Goal: Check status: Check status

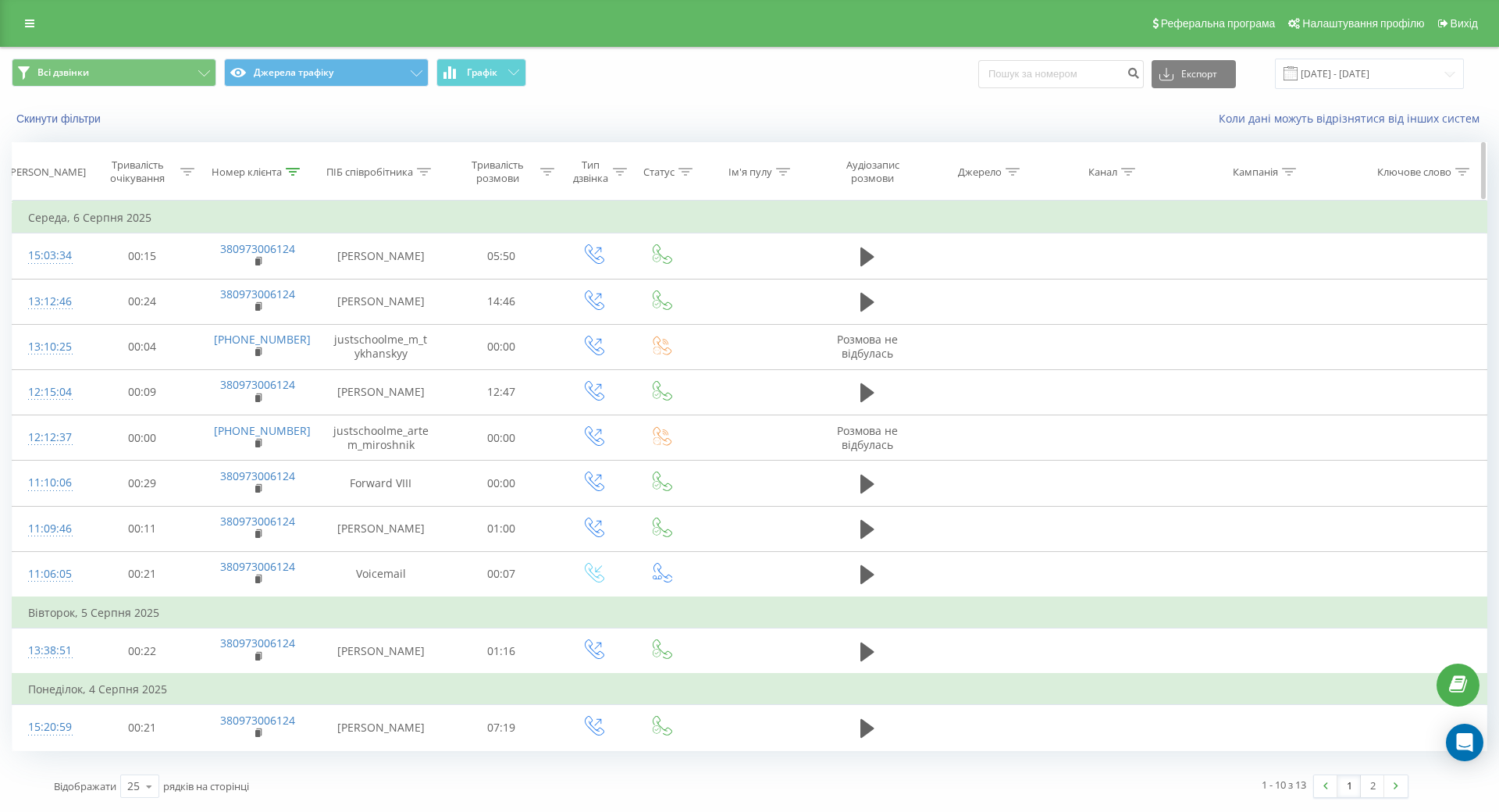
click at [291, 166] on div at bounding box center [293, 172] width 14 height 13
click at [257, 285] on input "380973006124" at bounding box center [258, 283] width 138 height 27
paste input "68162005"
type input "380968162005"
click at [279, 311] on span "OK" at bounding box center [291, 314] width 44 height 24
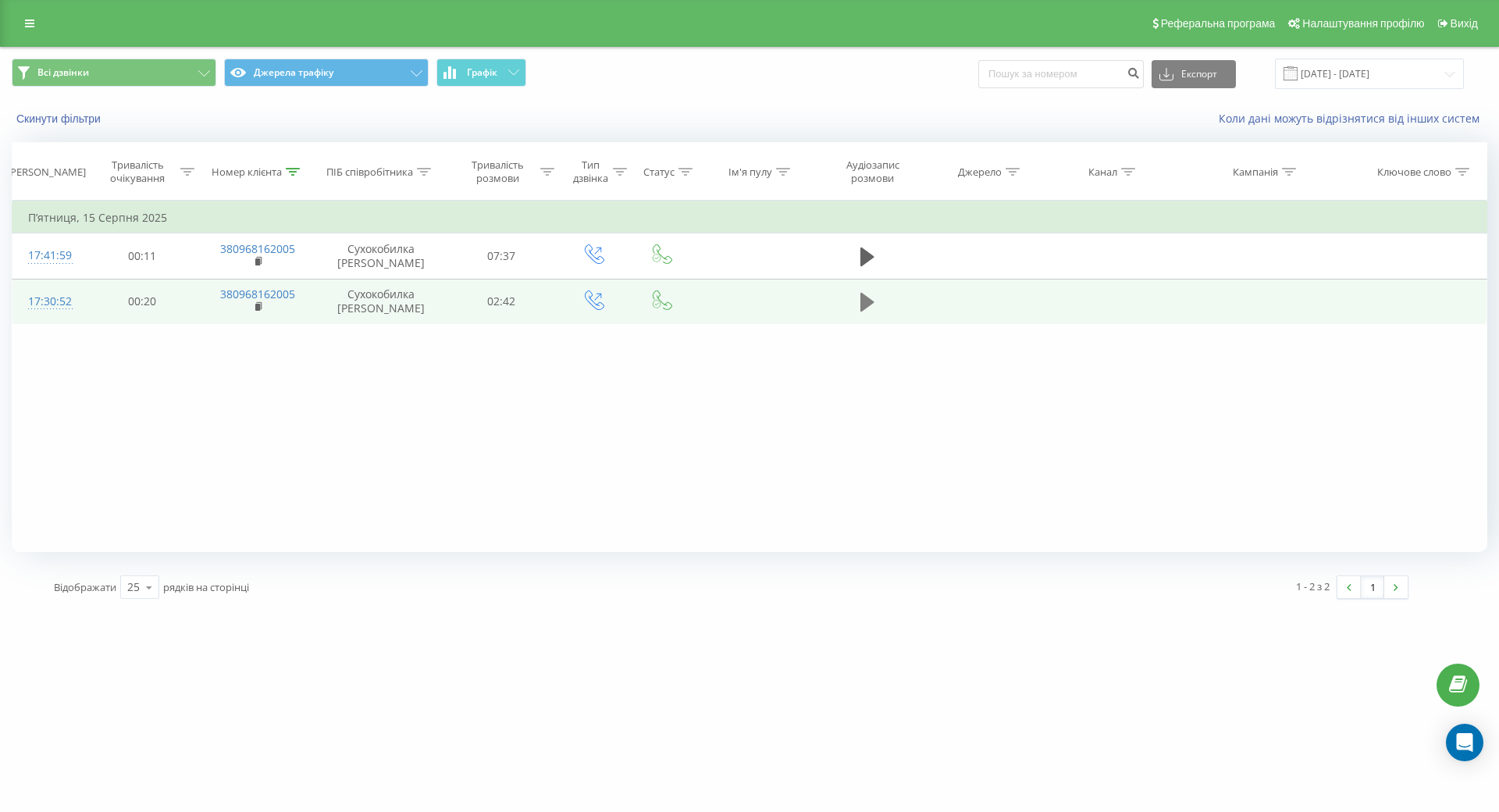
click at [872, 296] on icon at bounding box center [868, 302] width 14 height 22
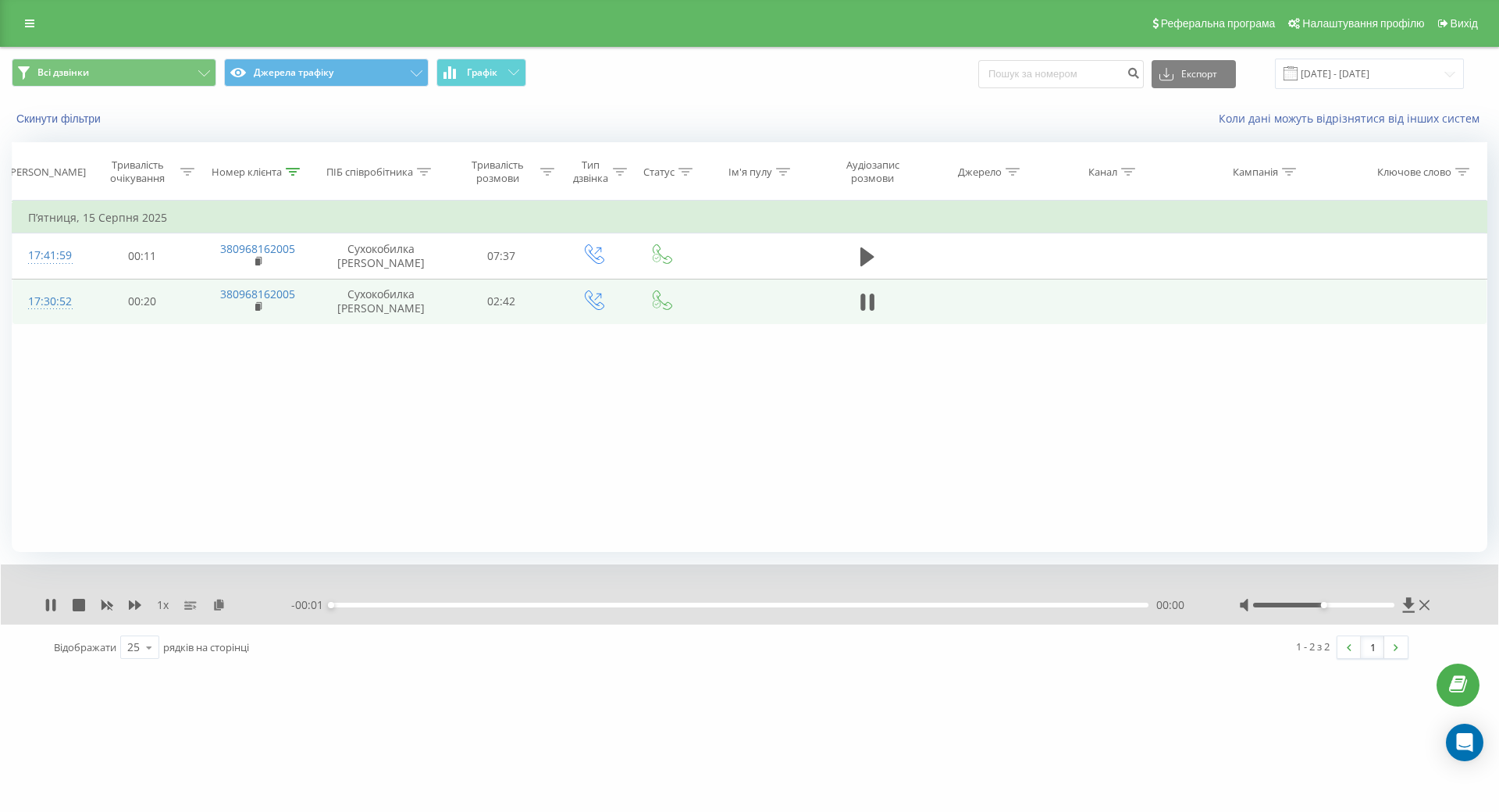
click at [652, 603] on div "00:00" at bounding box center [739, 605] width 818 height 5
click at [688, 605] on div "00:01" at bounding box center [739, 605] width 818 height 5
click at [842, 604] on div "01:12" at bounding box center [739, 605] width 818 height 5
click at [981, 604] on div "01:49" at bounding box center [739, 605] width 818 height 5
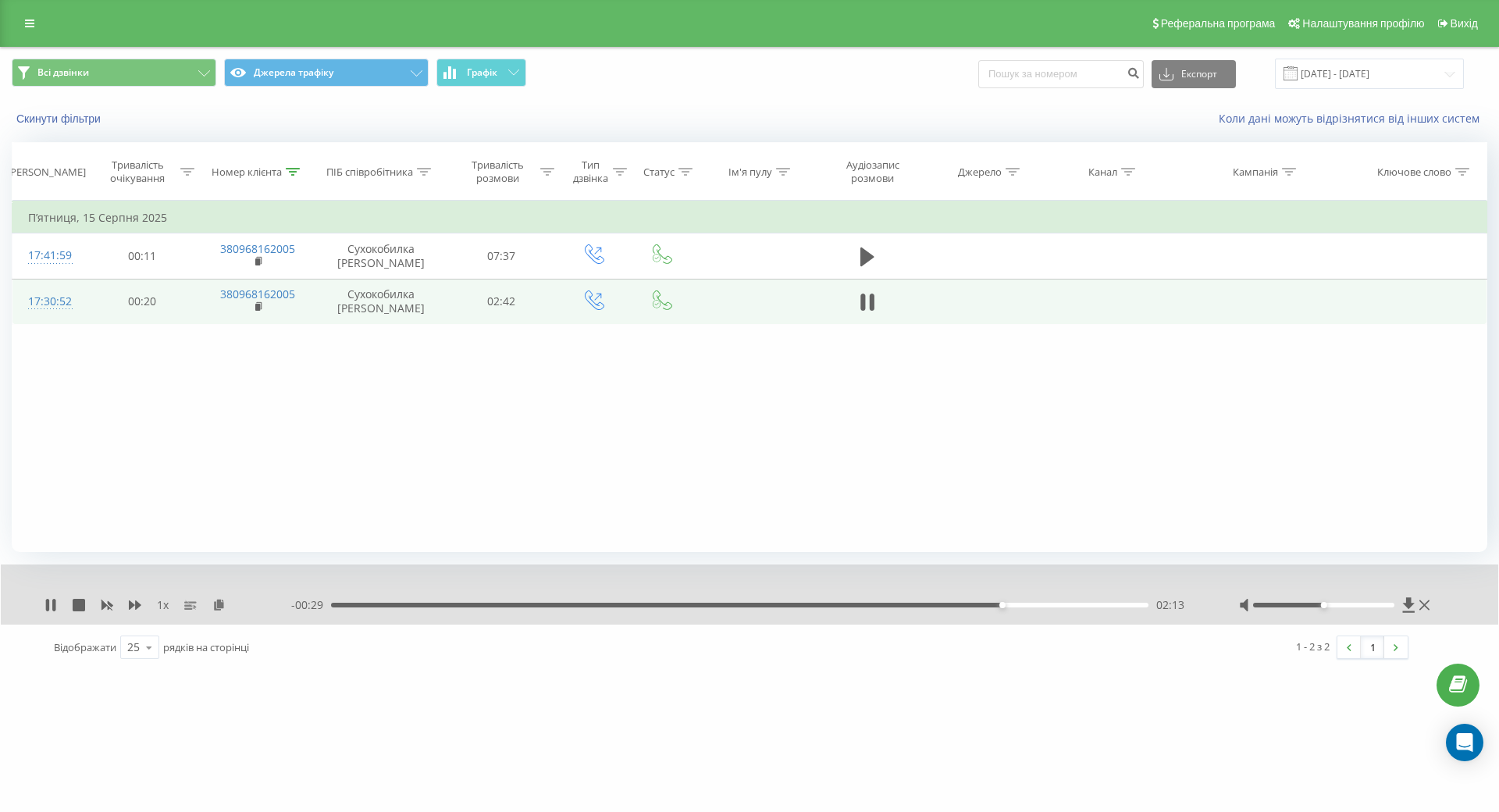
click at [1076, 607] on div "02:13" at bounding box center [739, 605] width 818 height 5
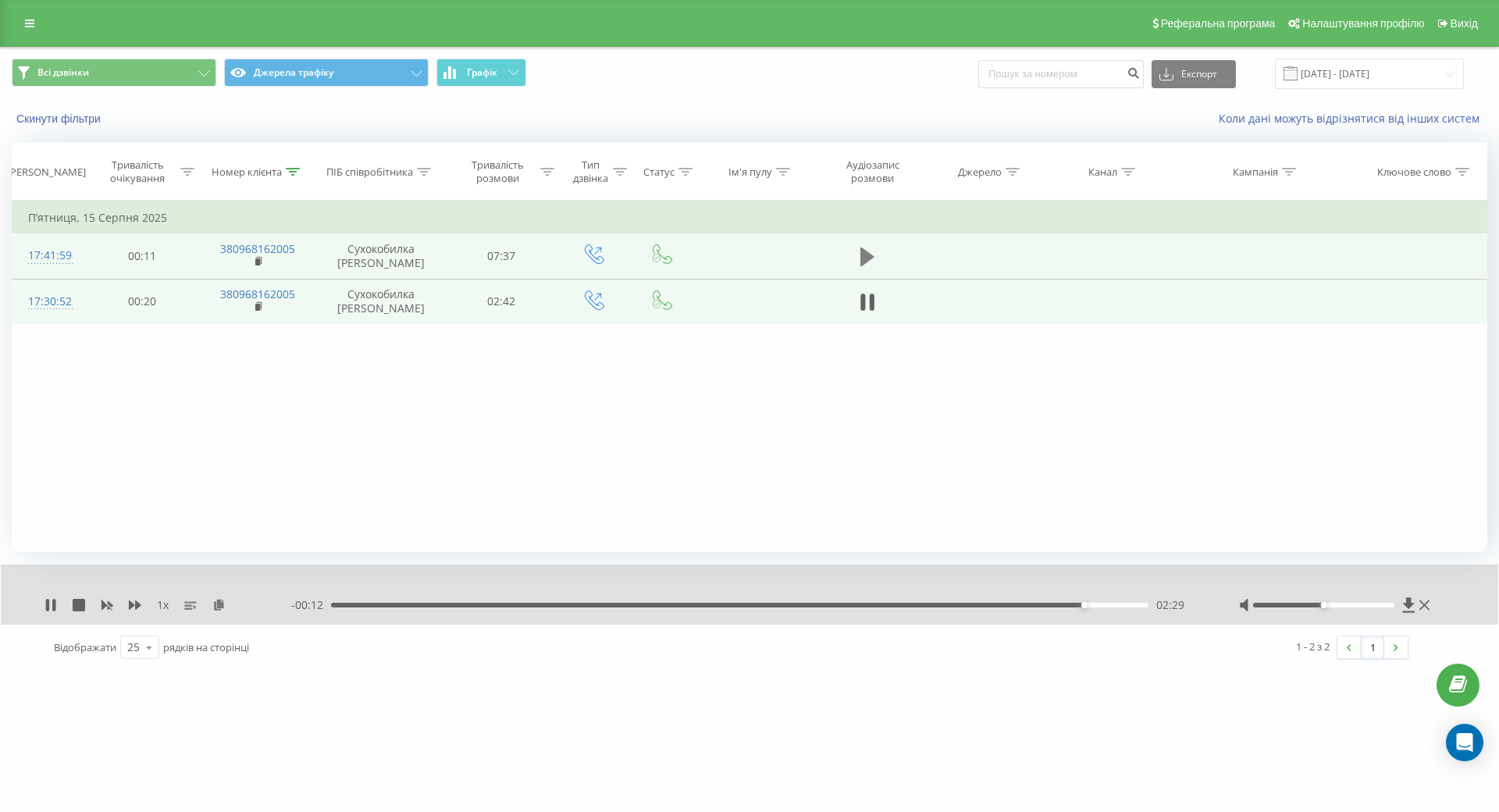
click at [865, 257] on icon at bounding box center [868, 257] width 14 height 19
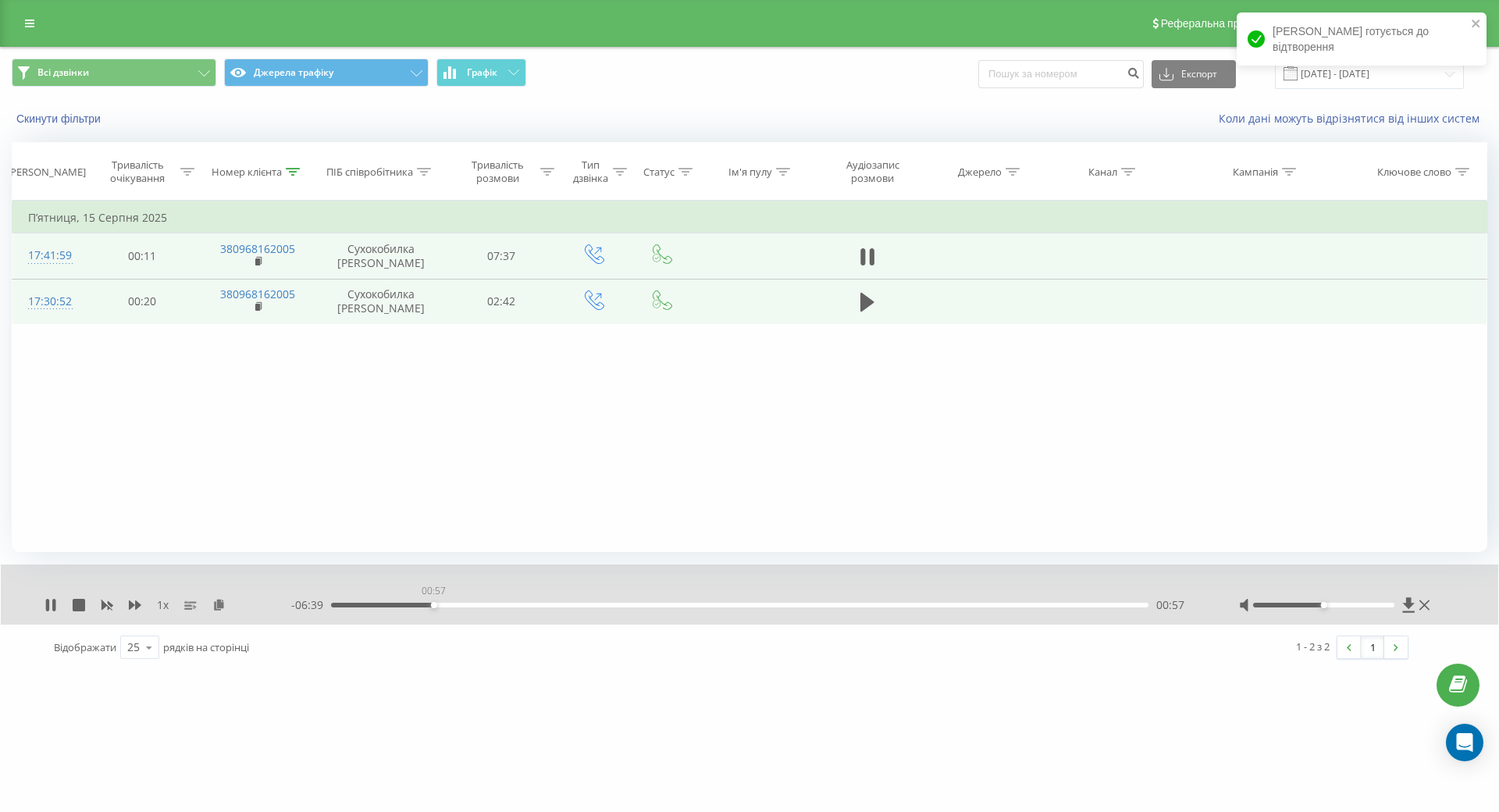
click at [433, 605] on div "00:57" at bounding box center [739, 605] width 818 height 5
click at [476, 604] on div "01:21" at bounding box center [739, 605] width 818 height 5
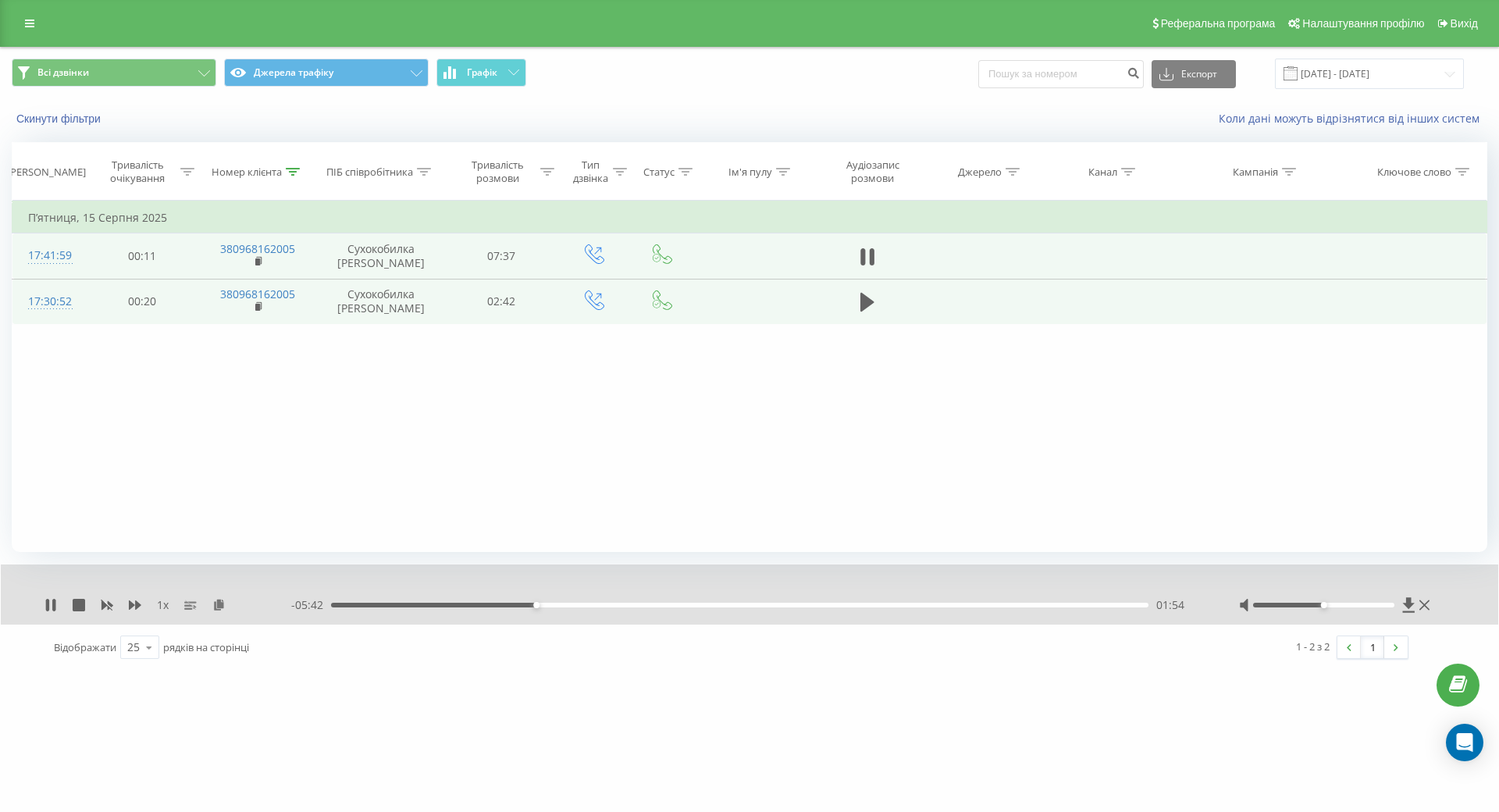
click at [550, 605] on div "01:54" at bounding box center [739, 605] width 818 height 5
click at [571, 604] on div "02:14" at bounding box center [739, 605] width 818 height 5
click at [595, 605] on div "02:27" at bounding box center [739, 605] width 818 height 5
click at [622, 605] on div "02:31" at bounding box center [739, 605] width 818 height 5
click at [651, 605] on div "02:43" at bounding box center [739, 605] width 818 height 5
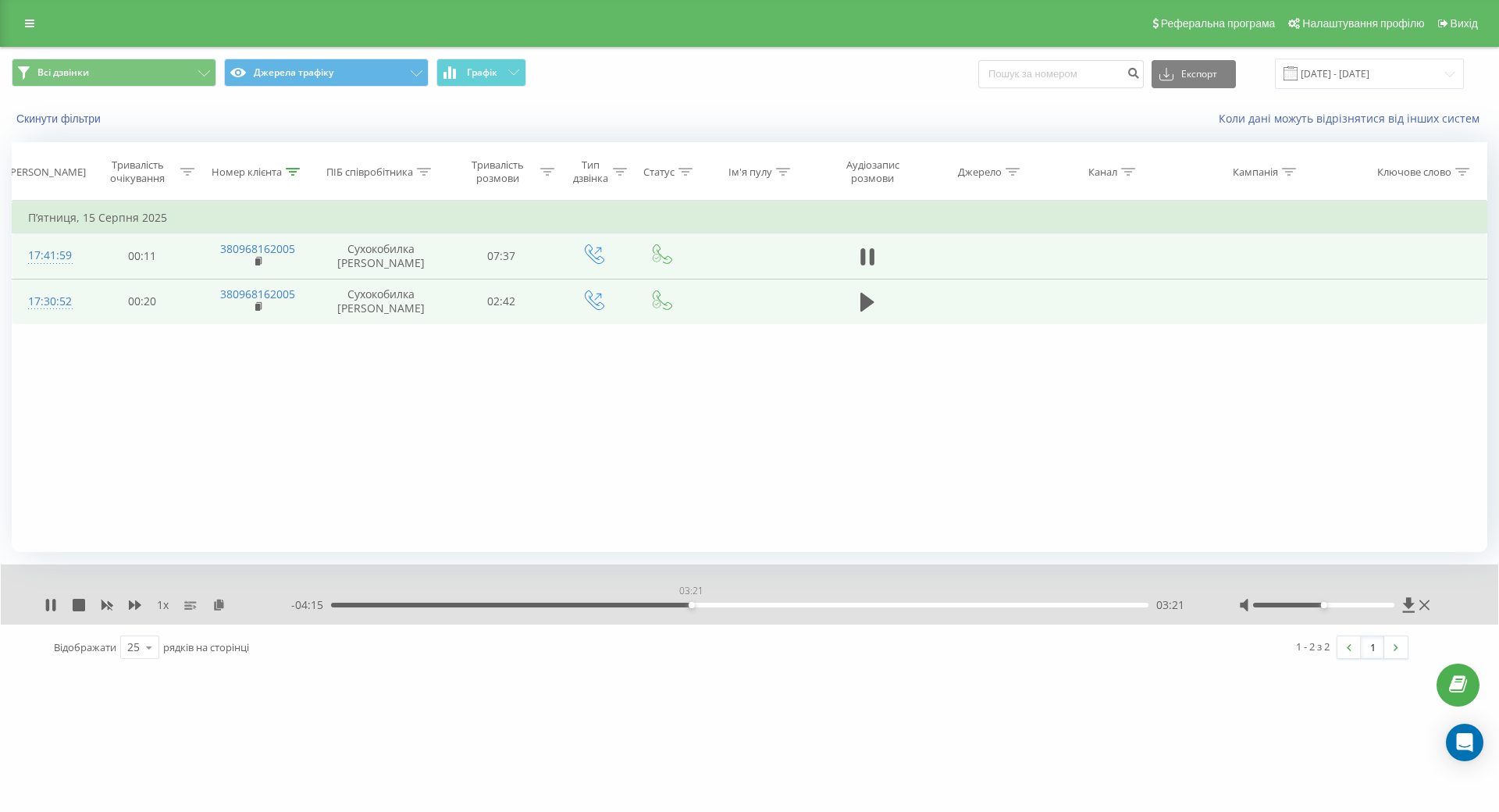
click at [692, 605] on div "03:21" at bounding box center [739, 605] width 818 height 5
click at [721, 604] on div "03:38" at bounding box center [739, 605] width 818 height 5
click at [708, 606] on div "03:39" at bounding box center [739, 605] width 818 height 5
click at [700, 605] on div "03:26" at bounding box center [739, 605] width 818 height 5
click at [693, 604] on div "03:22" at bounding box center [739, 605] width 818 height 5
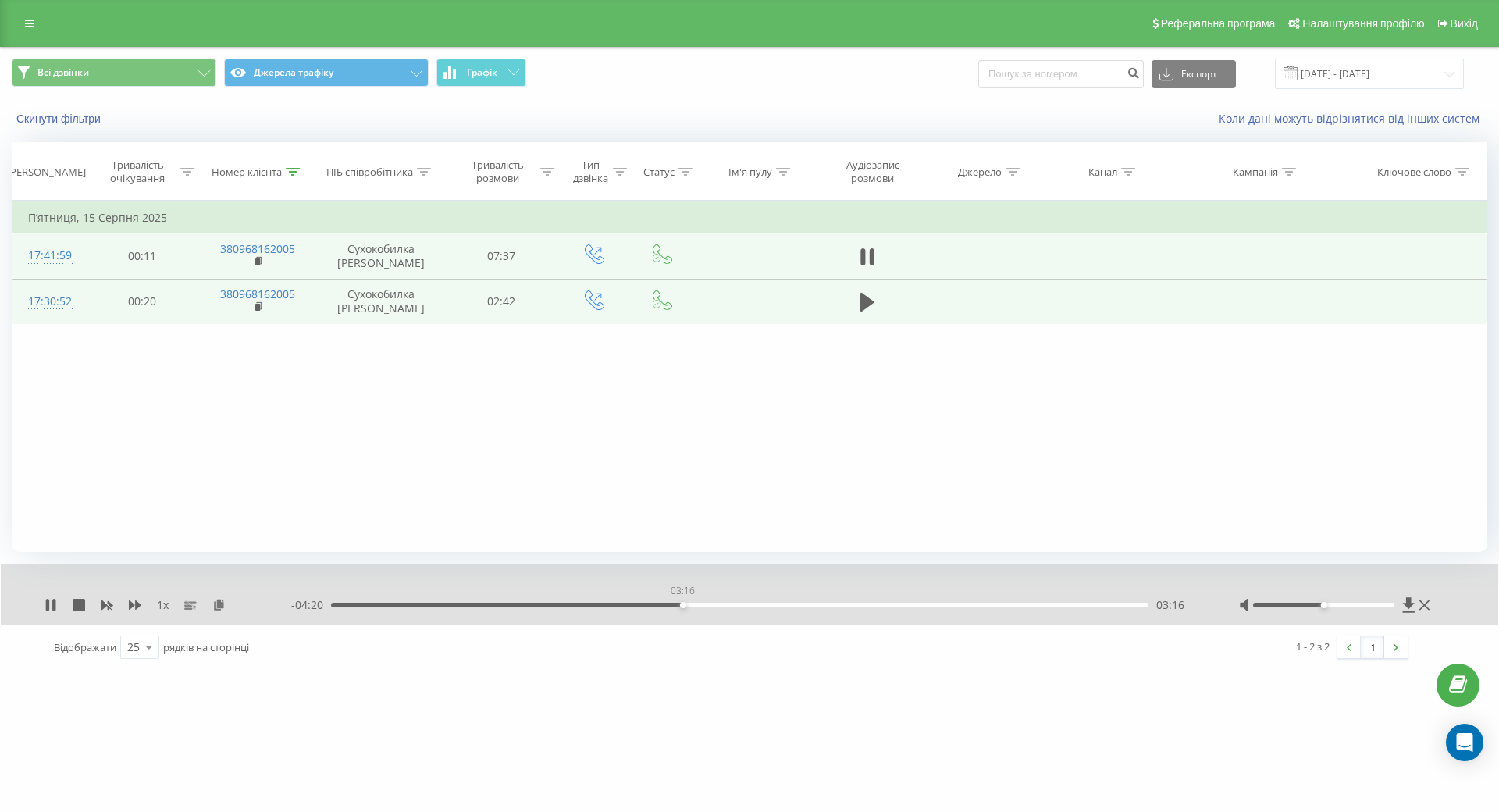
click at [682, 607] on div "03:16" at bounding box center [739, 605] width 818 height 5
click at [813, 599] on div "- 02:48 04:48 04:48" at bounding box center [746, 605] width 909 height 16
click at [811, 604] on div "04:49" at bounding box center [739, 605] width 818 height 5
click at [767, 603] on div "04:03" at bounding box center [739, 605] width 818 height 5
click at [740, 604] on div "03:49" at bounding box center [739, 605] width 818 height 5
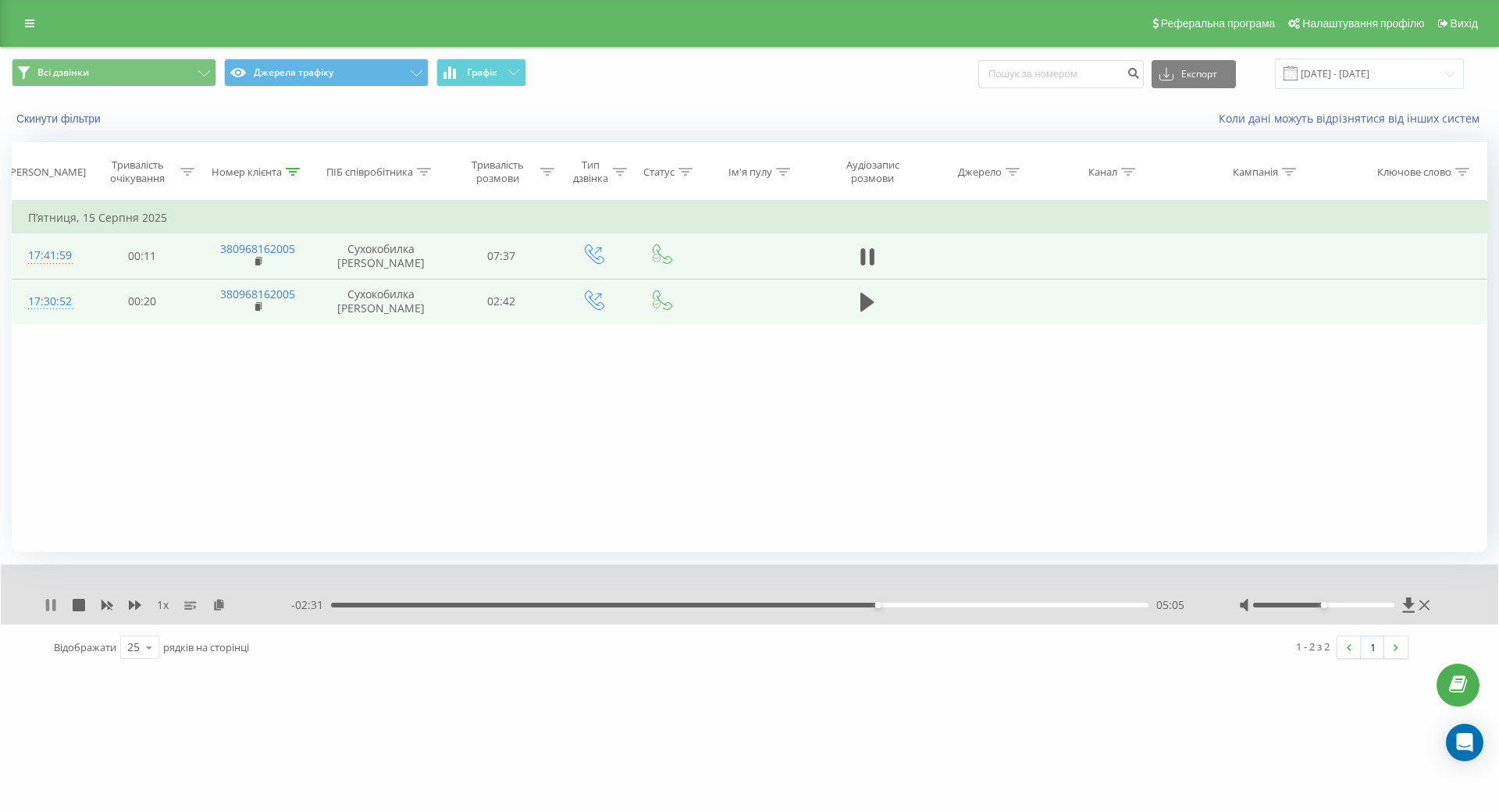
click at [48, 606] on icon at bounding box center [48, 605] width 3 height 13
click at [52, 605] on icon at bounding box center [51, 605] width 9 height 13
click at [949, 605] on div "05:45" at bounding box center [739, 605] width 818 height 5
click at [46, 603] on div "1 x - 00:36 07:00 07:00" at bounding box center [750, 595] width 1497 height 60
click at [49, 605] on icon at bounding box center [48, 605] width 3 height 13
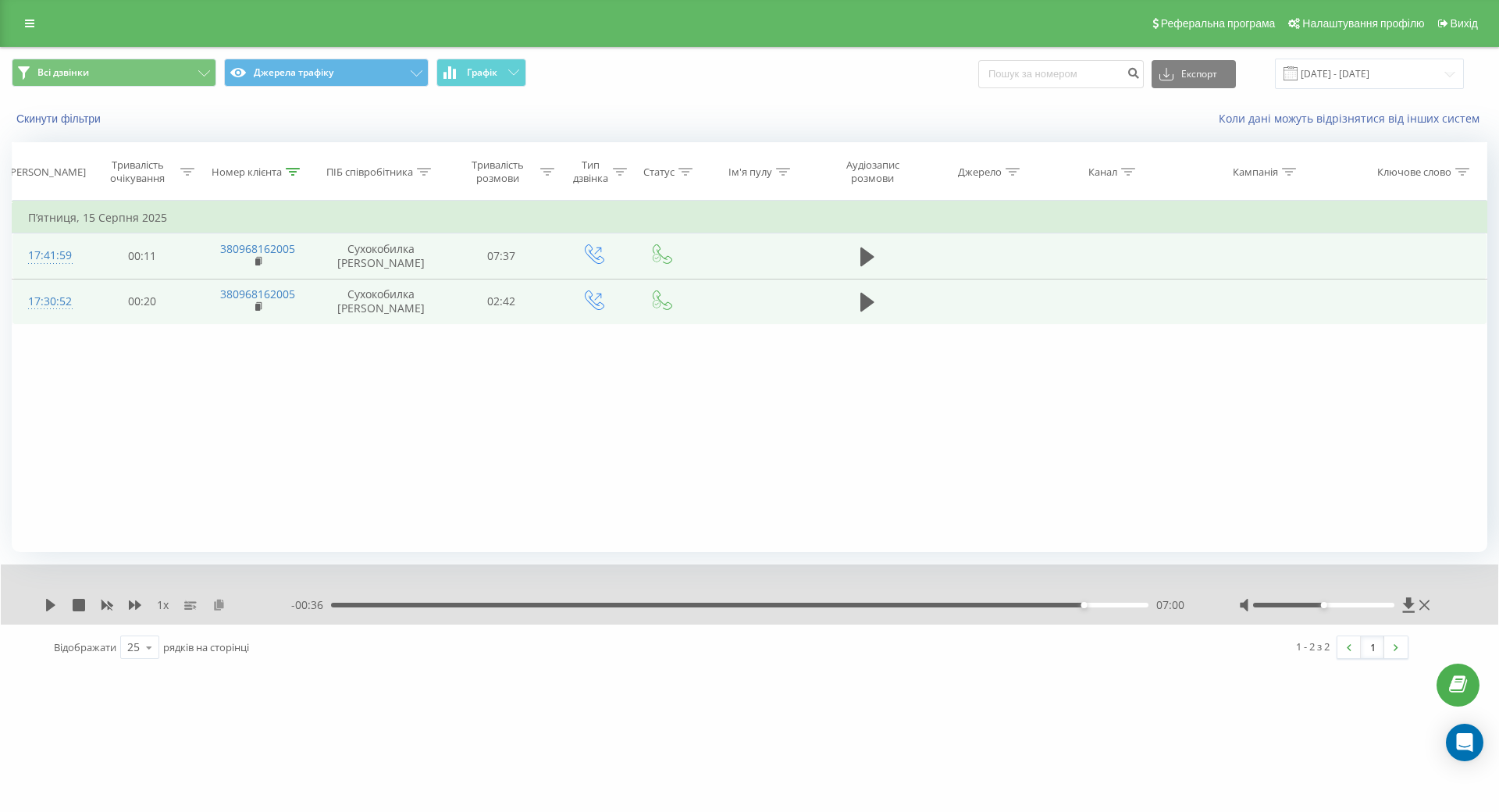
click at [221, 607] on icon at bounding box center [218, 605] width 13 height 11
